Goal: Task Accomplishment & Management: Use online tool/utility

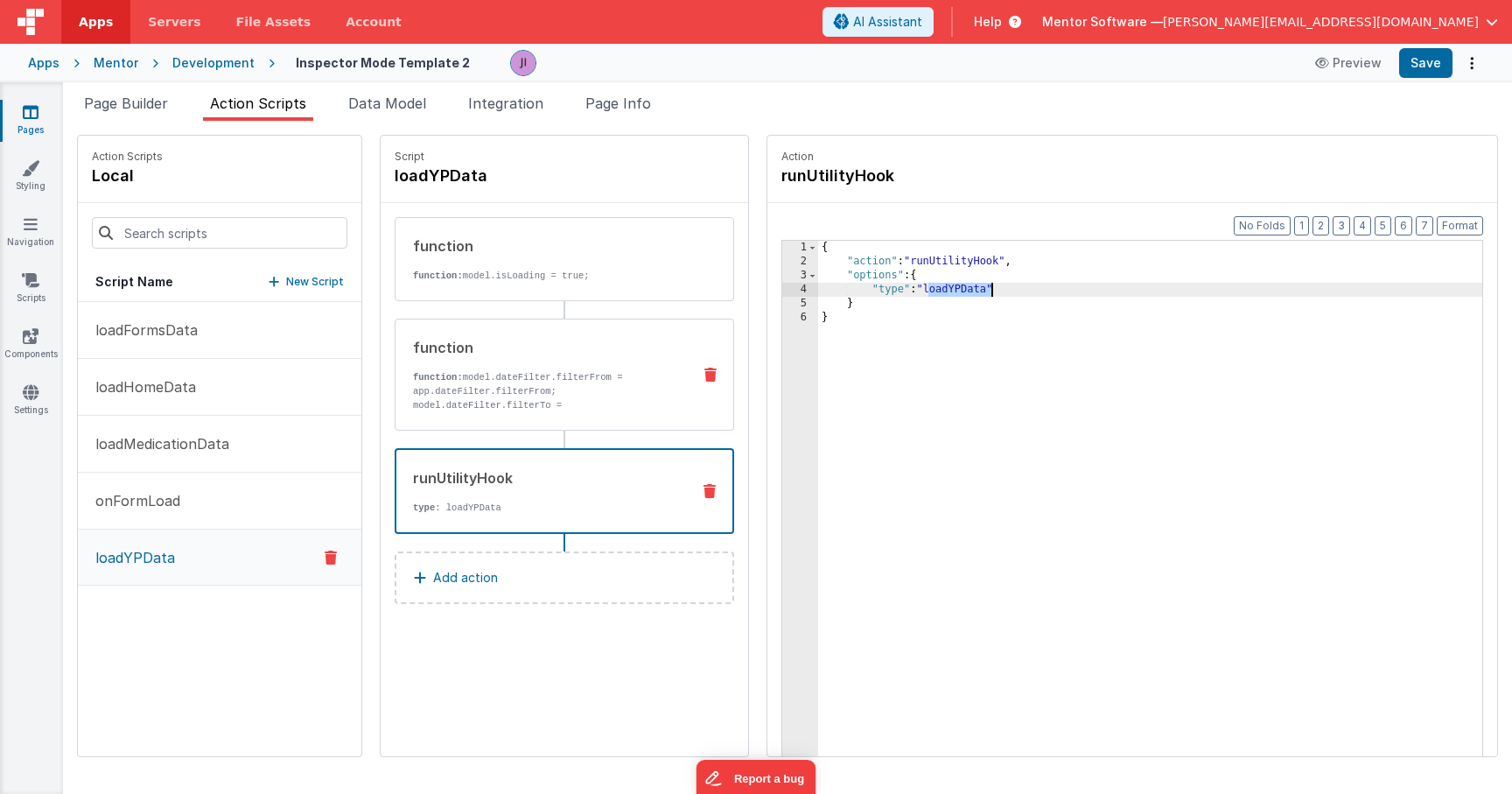
click at [545, 378] on p "function: model.dateFilter.filterFrom = app.dateFilter.filterFrom; model.dateFi…" at bounding box center [545, 412] width 265 height 84
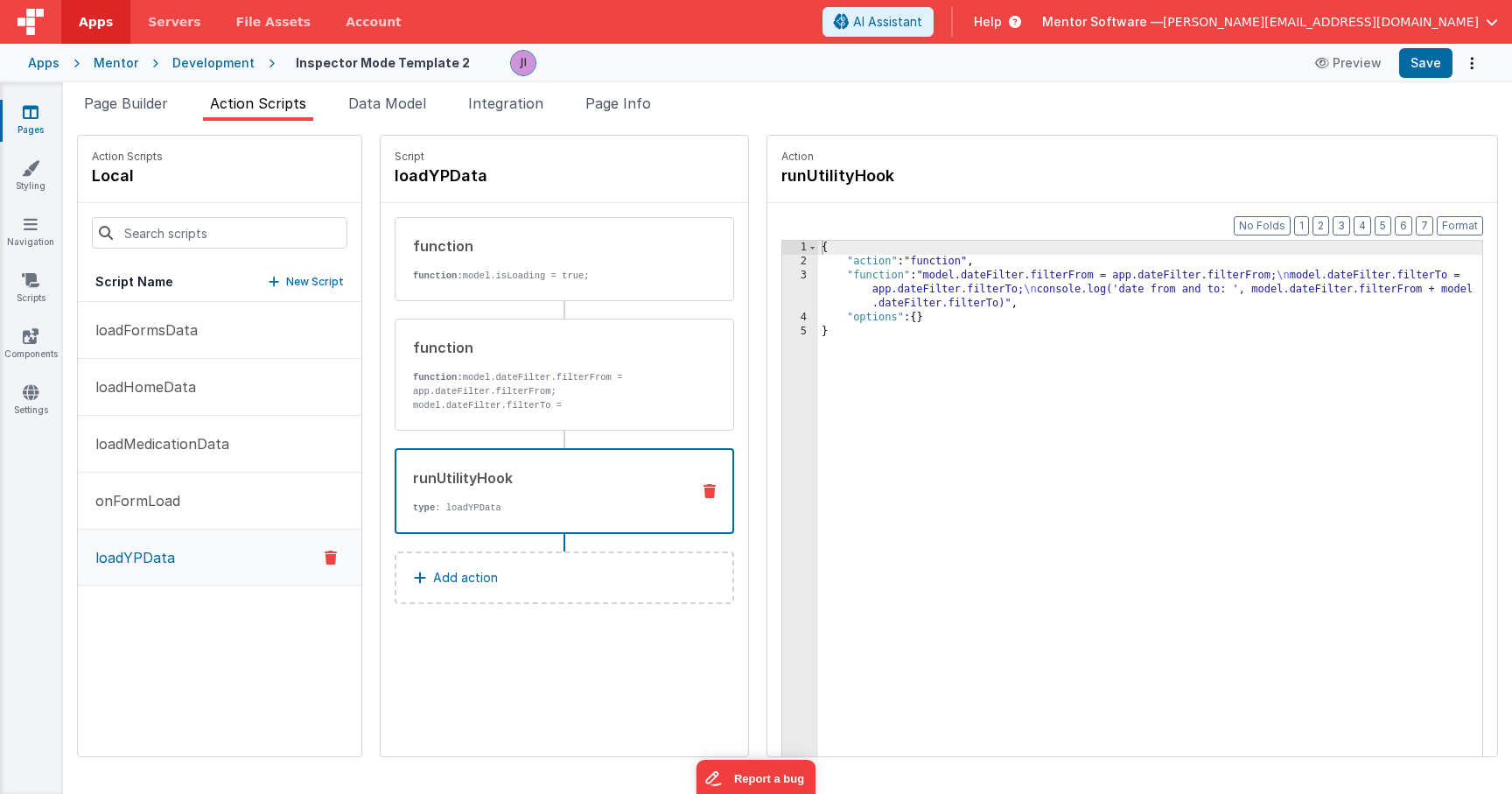
click at [478, 478] on div "runUtilityHook" at bounding box center [545, 477] width 264 height 21
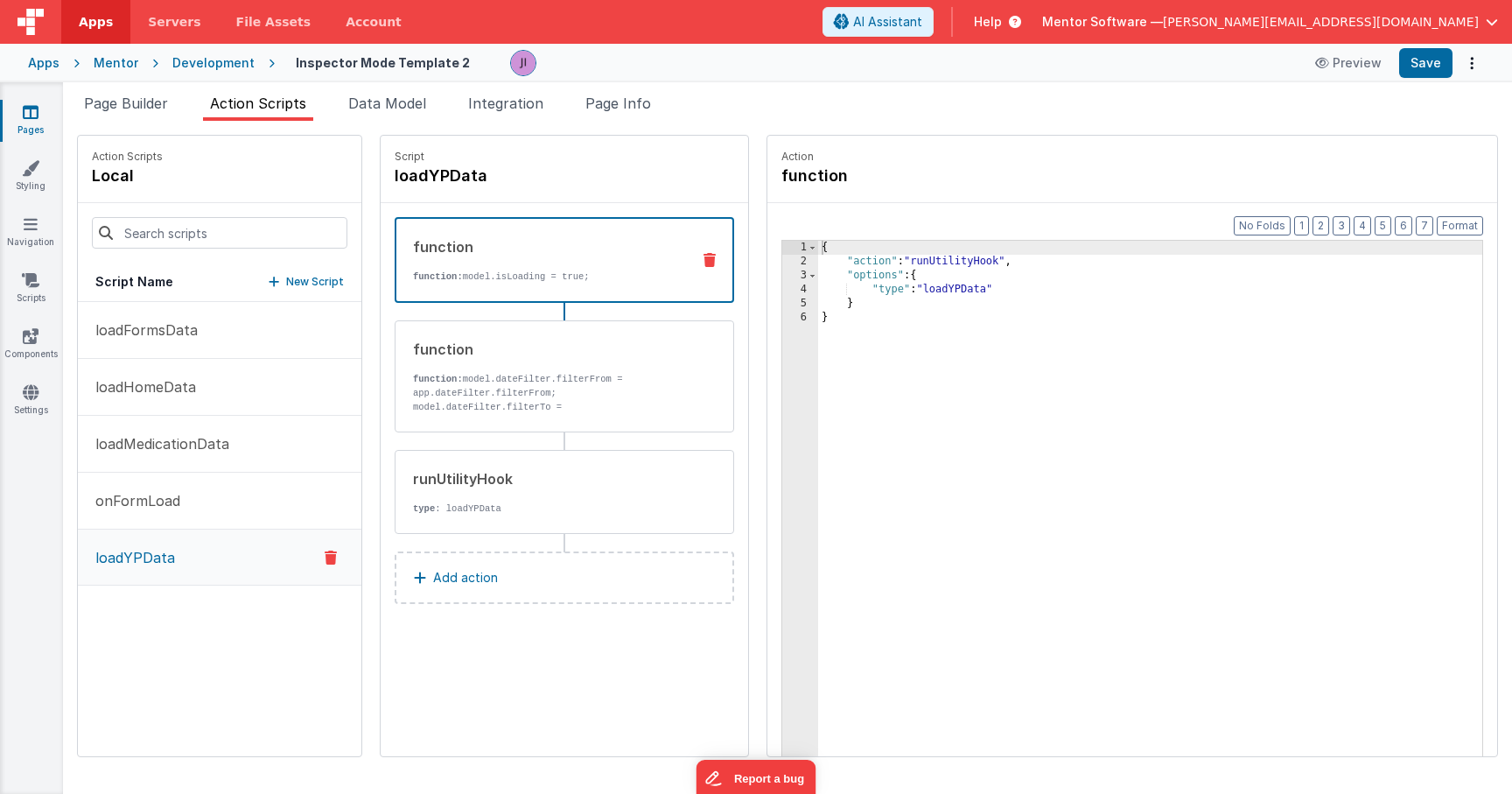
click at [517, 272] on p "function: model.isLoading = true;" at bounding box center [545, 276] width 264 height 14
click at [540, 379] on p "function: model.dateFilter.filterFrom = app.dateFilter.filterFrom; model.dateFi…" at bounding box center [545, 414] width 265 height 84
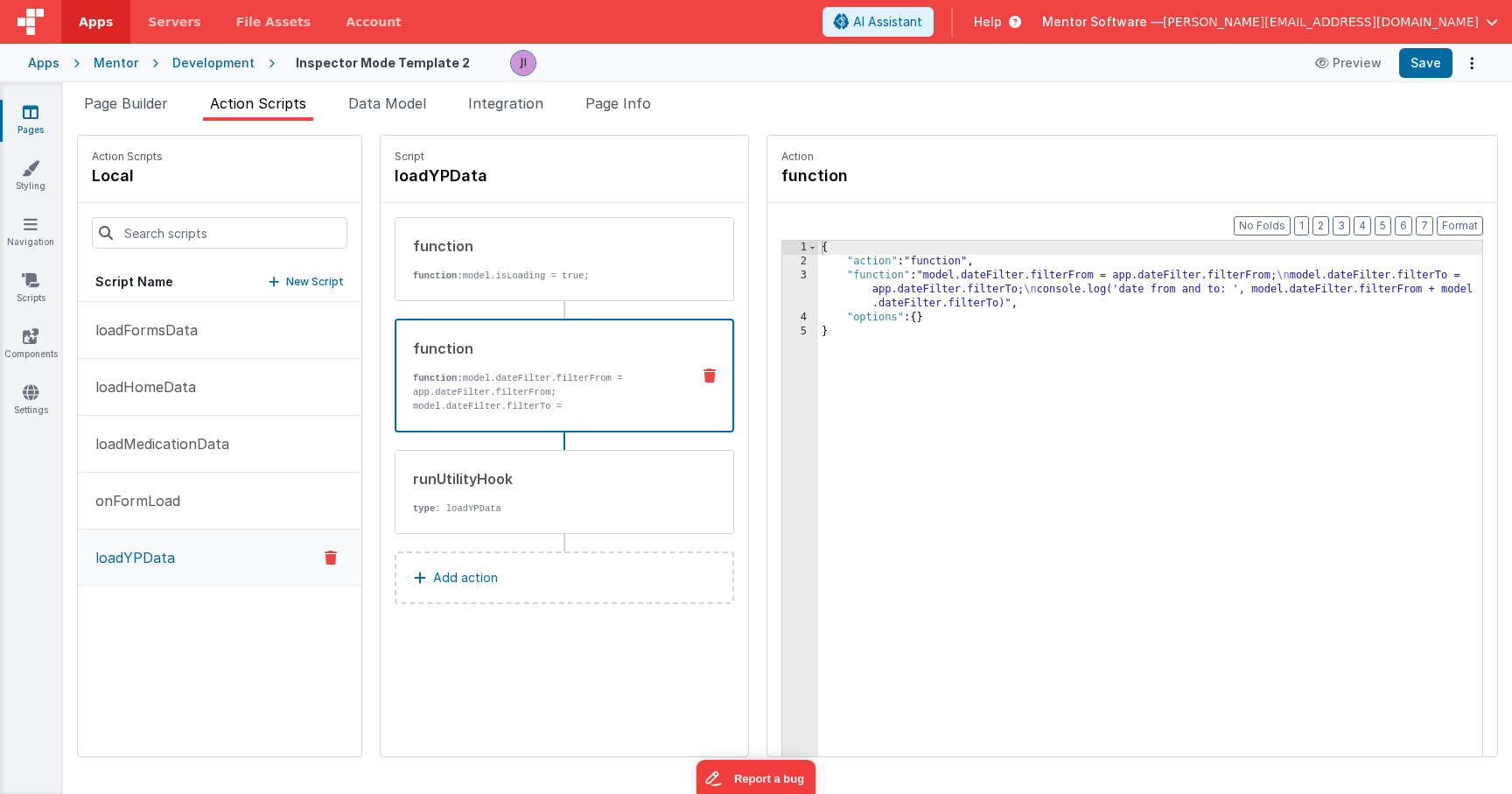
click at [712, 374] on icon at bounding box center [710, 375] width 13 height 14
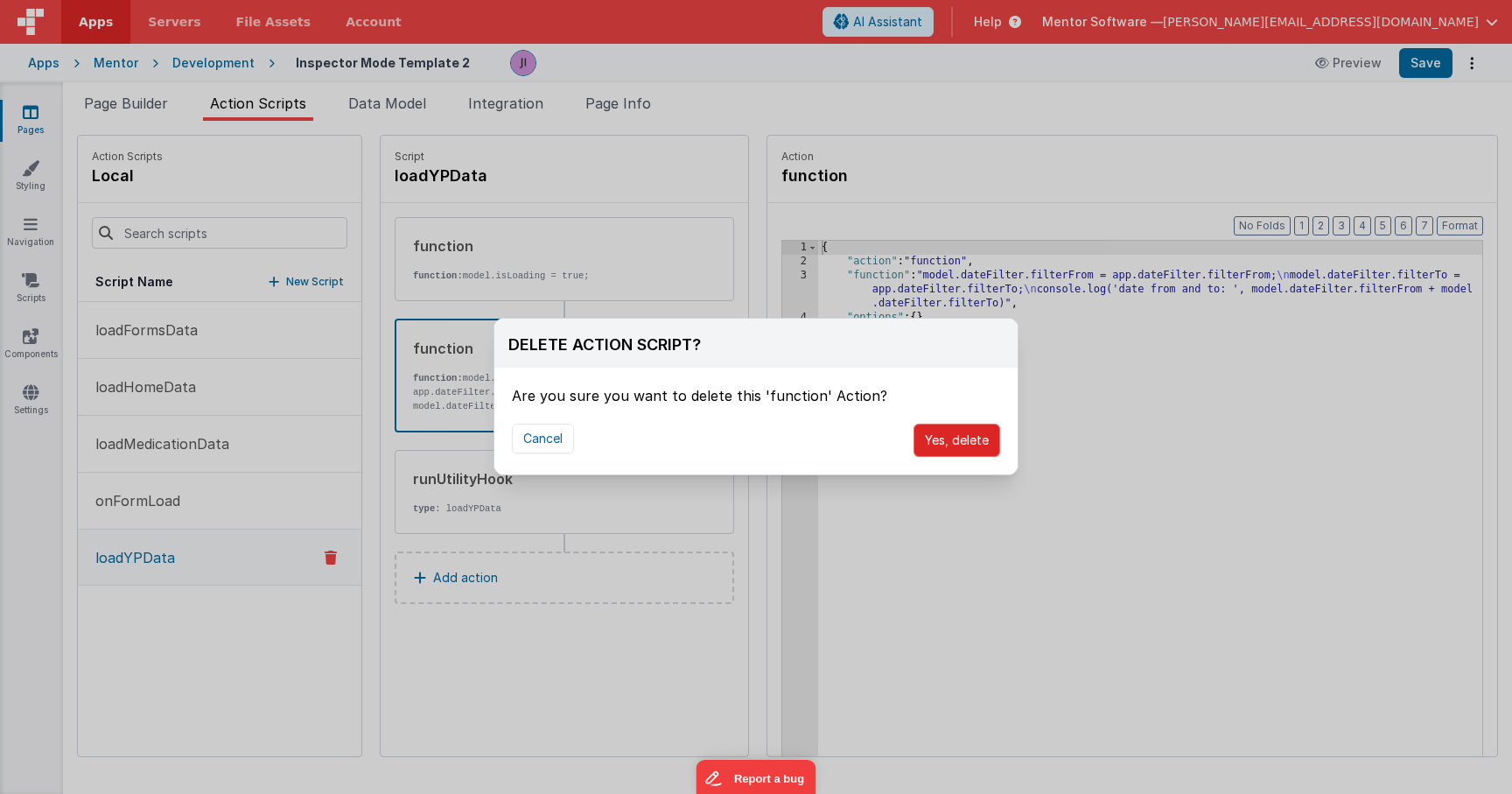
click at [934, 428] on button "Yes, delete" at bounding box center [957, 440] width 87 height 33
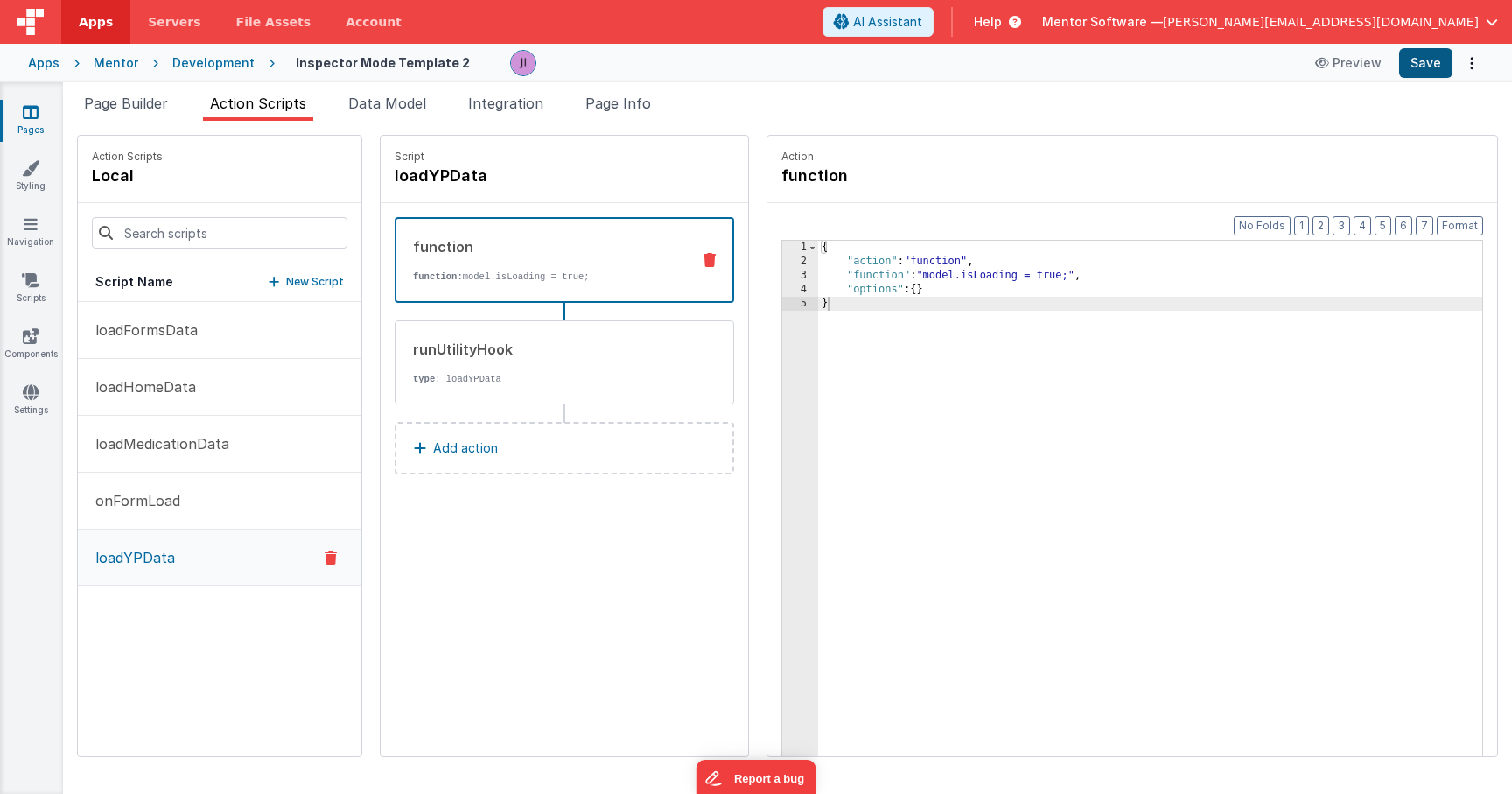
click at [1430, 63] on button "Save" at bounding box center [1425, 62] width 53 height 30
click at [238, 484] on button "onFormLoad" at bounding box center [219, 500] width 284 height 57
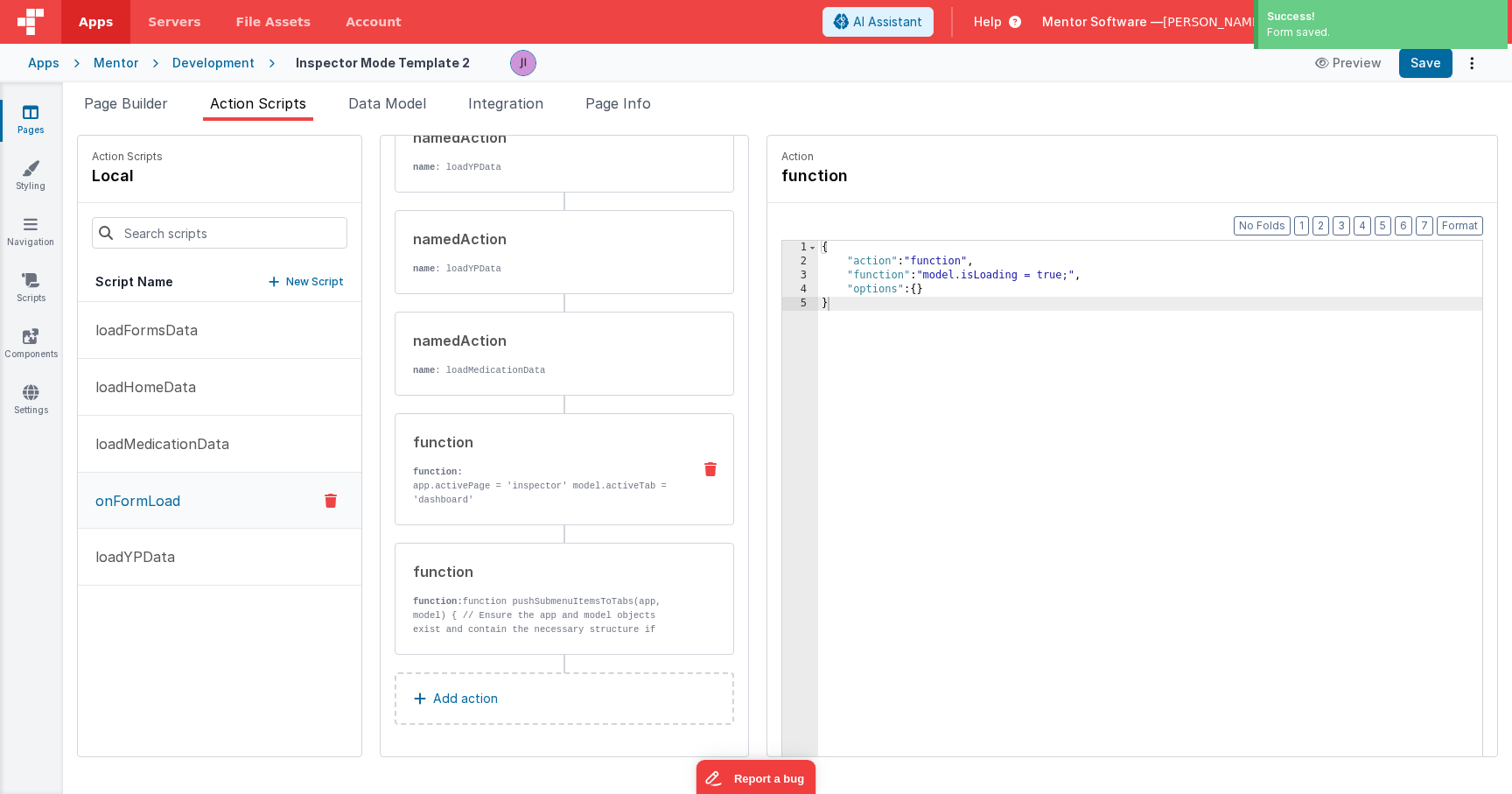
scroll to position [54, 0]
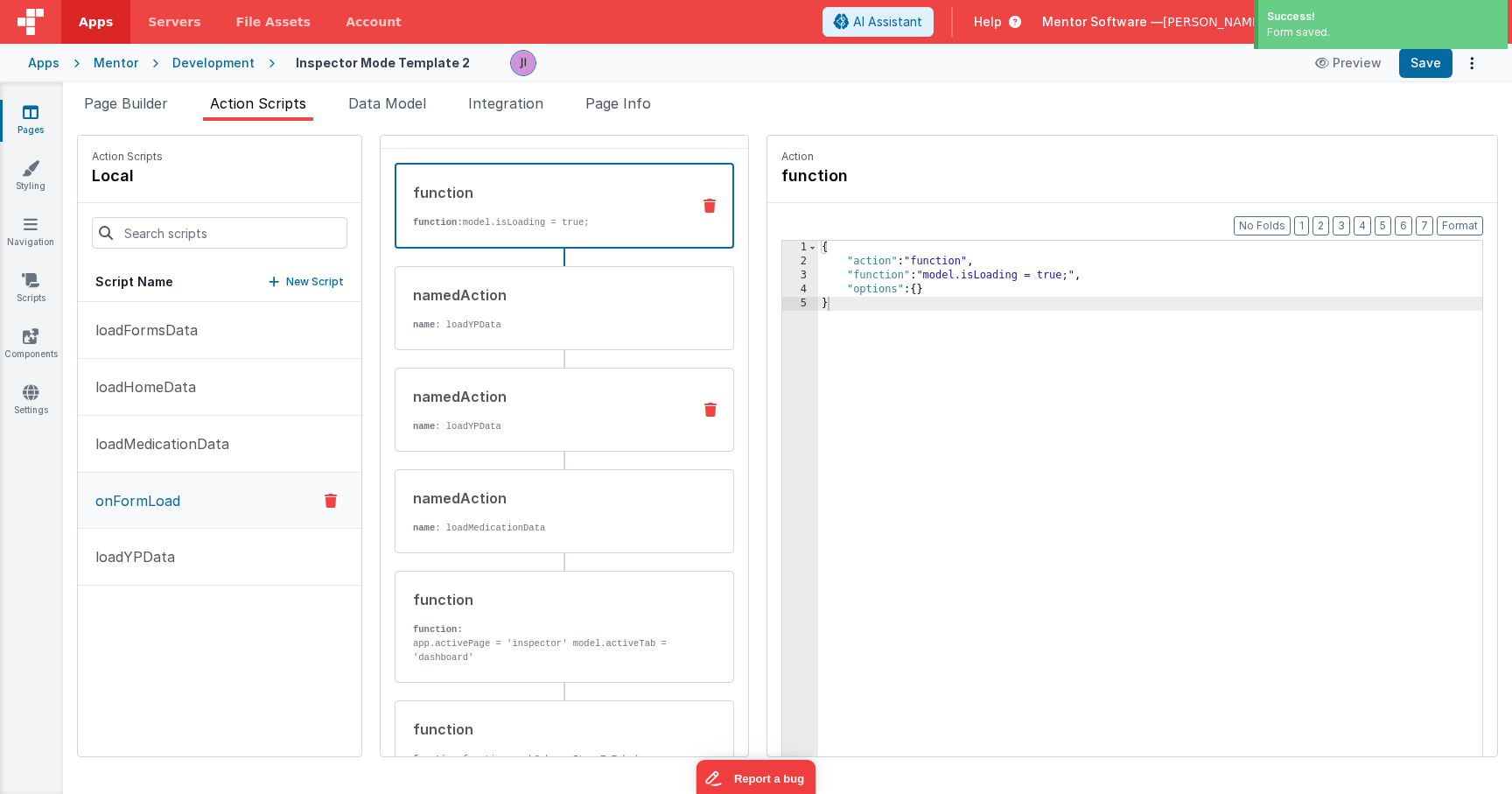
click at [534, 438] on div "namedAction name : loadYPData" at bounding box center [565, 409] width 340 height 84
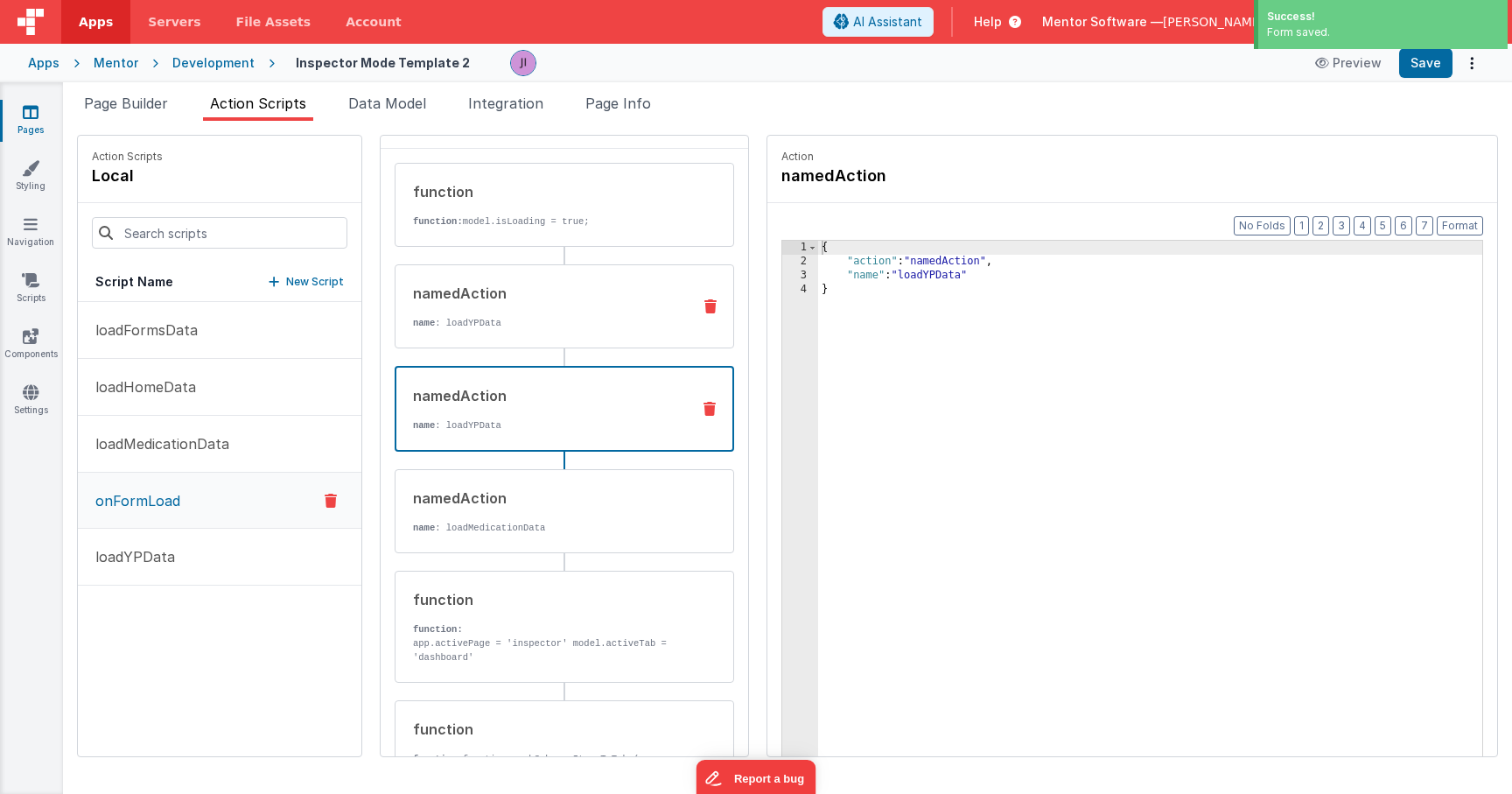
click at [502, 297] on div "namedAction" at bounding box center [545, 293] width 265 height 21
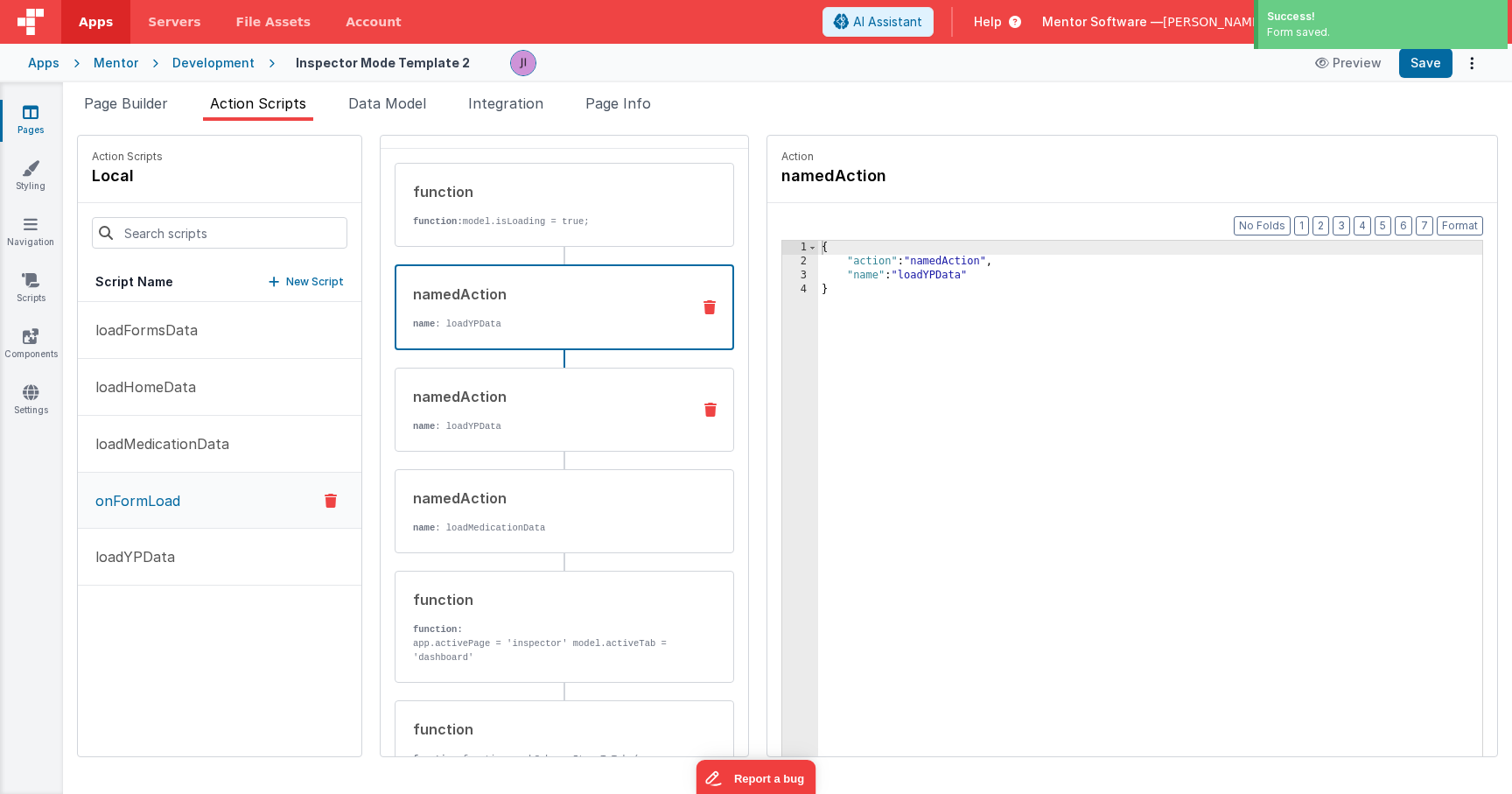
click at [525, 397] on div "namedAction" at bounding box center [545, 396] width 265 height 21
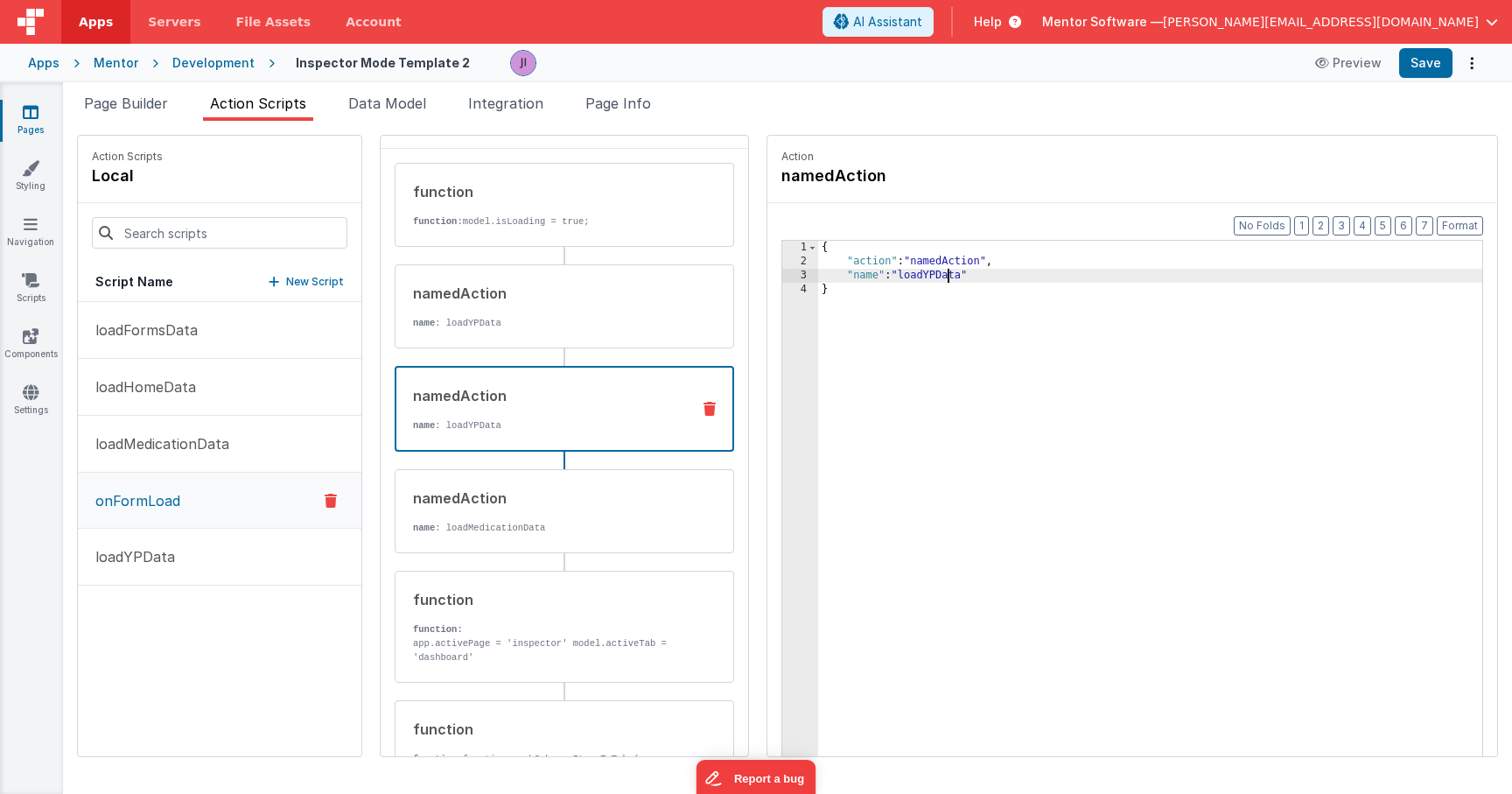
click at [948, 282] on div "{ "action" : "namedAction" , "name" : "loadYPData" }" at bounding box center [1150, 539] width 664 height 598
click at [953, 274] on div "{ "action" : "namedAction" , "name" : "loadFormData" }" at bounding box center [1150, 539] width 664 height 598
click at [1416, 63] on button "Save" at bounding box center [1425, 62] width 53 height 30
click at [203, 321] on button "loadFormsData" at bounding box center [219, 330] width 284 height 57
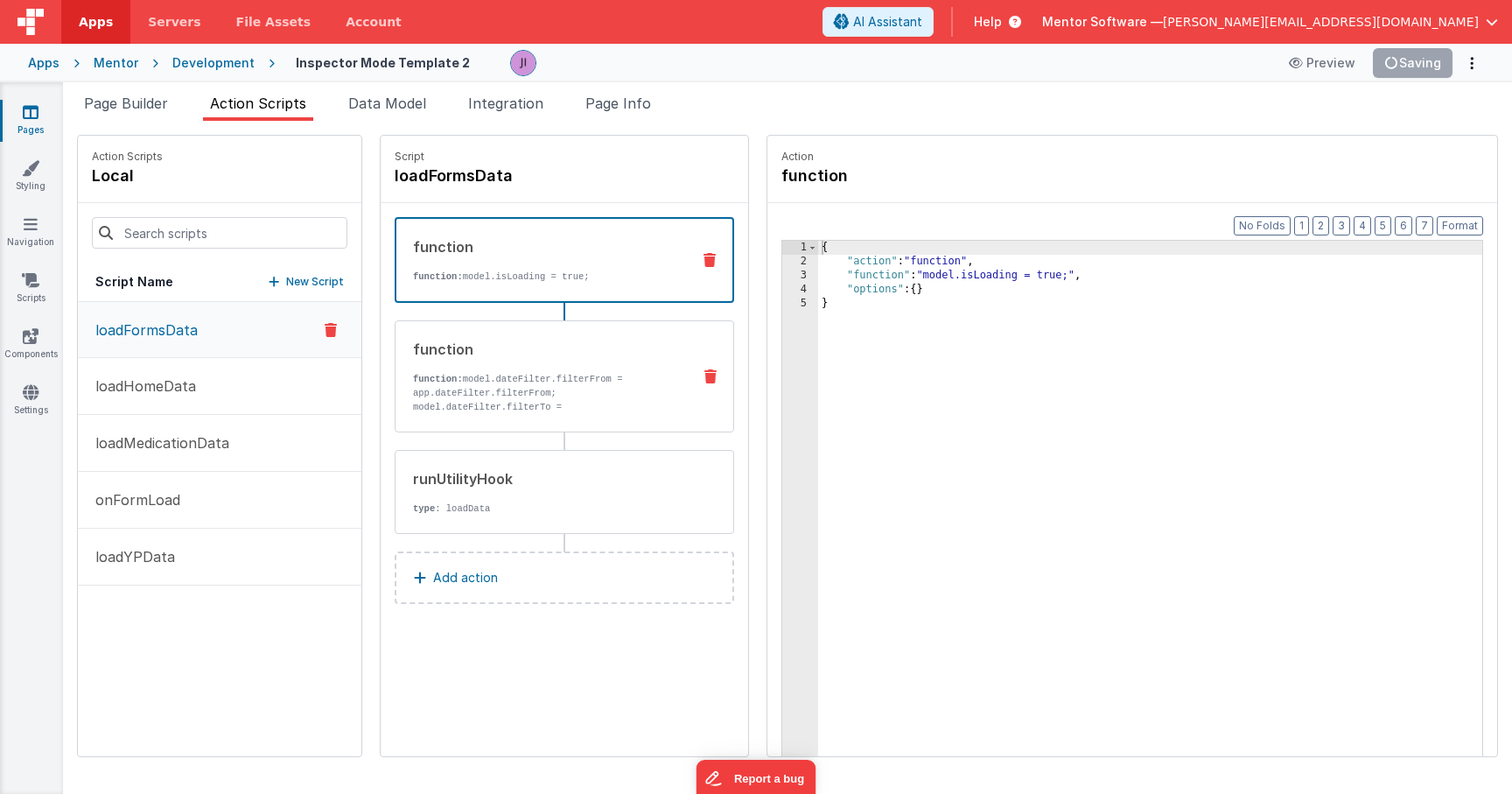
scroll to position [0, 0]
click at [616, 463] on div "runUtilityHook type : loadData" at bounding box center [565, 491] width 340 height 84
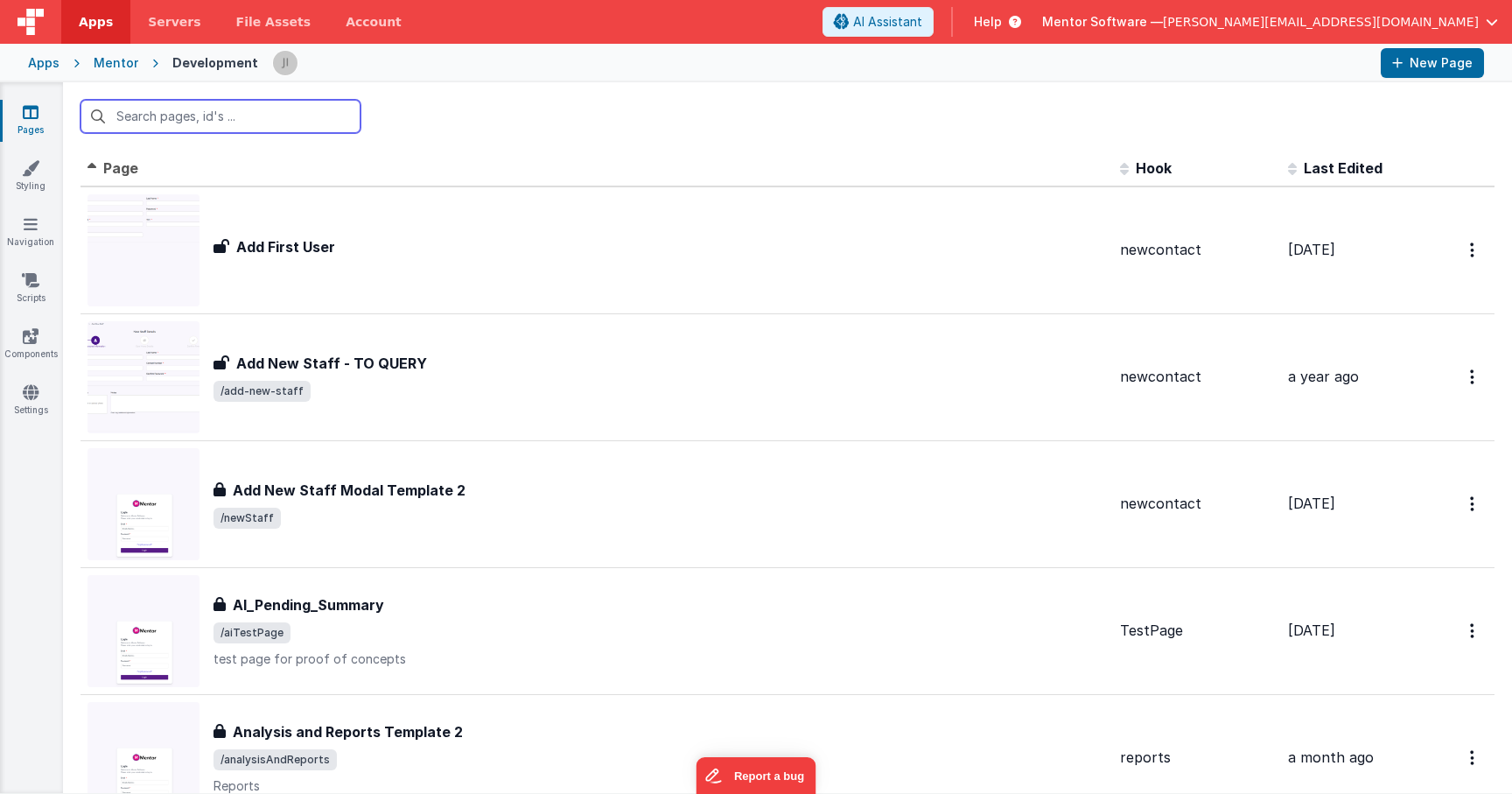
click at [334, 124] on input "text" at bounding box center [220, 116] width 280 height 33
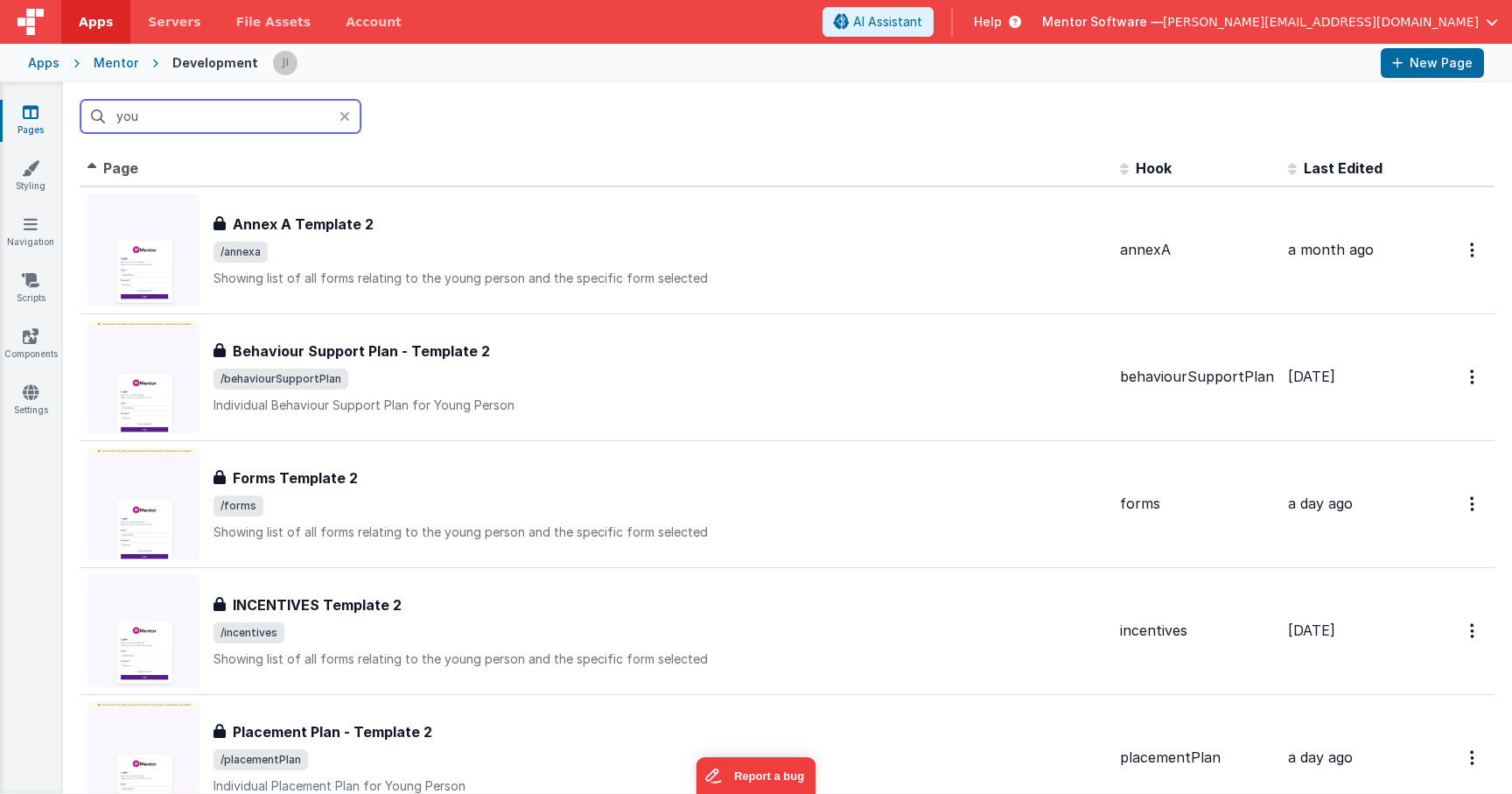
click at [285, 117] on input "you" at bounding box center [220, 116] width 280 height 33
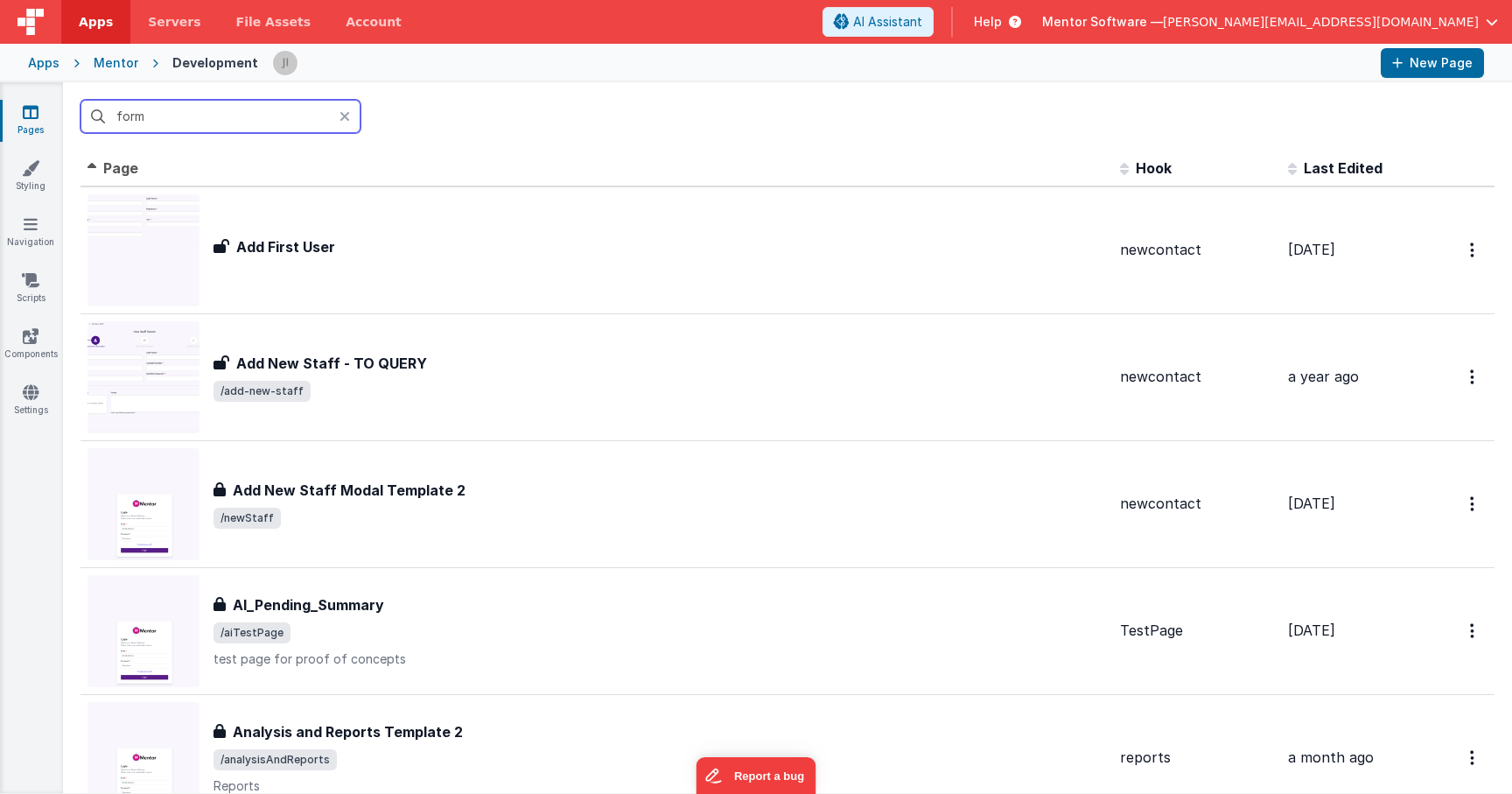
type input "forms"
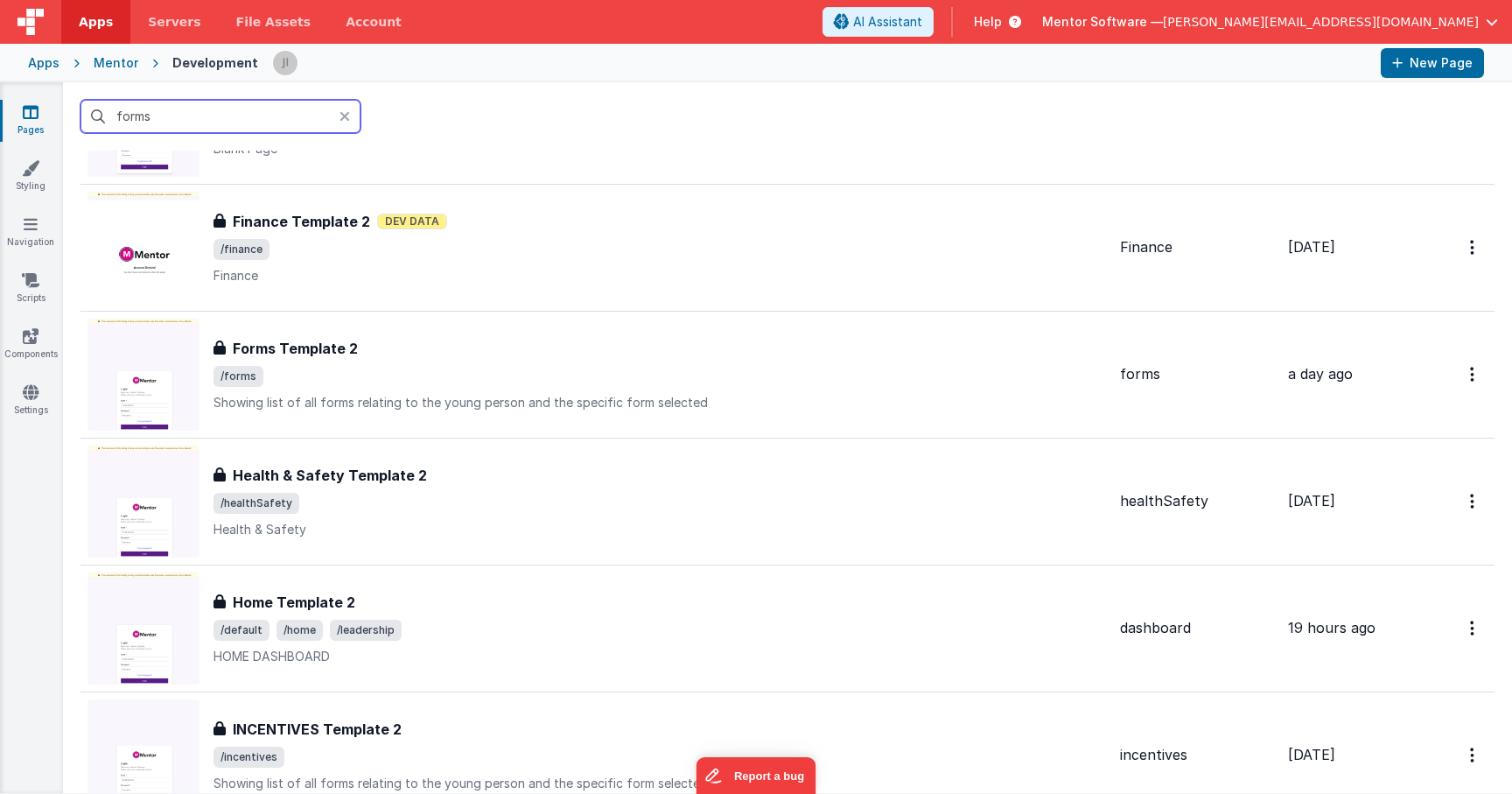
scroll to position [3498, 0]
